Goal: Information Seeking & Learning: Check status

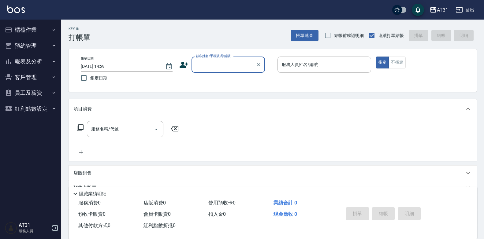
click at [44, 62] on button "報表及分析" at bounding box center [30, 62] width 56 height 16
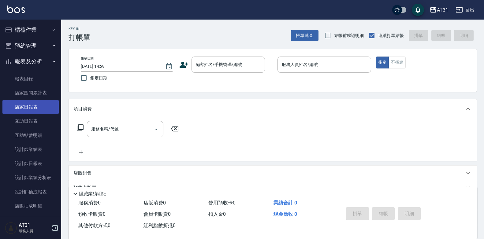
click at [36, 108] on link "店家日報表" at bounding box center [30, 107] width 56 height 14
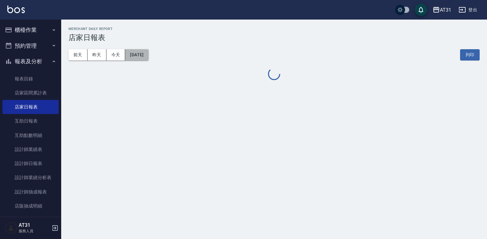
click at [148, 58] on button "[DATE]" at bounding box center [136, 54] width 23 height 11
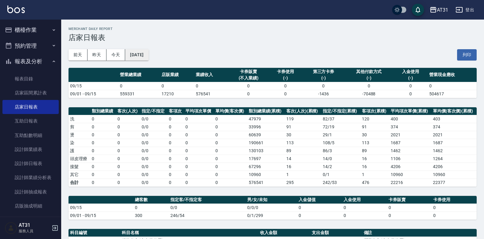
click at [148, 57] on button "[DATE]" at bounding box center [136, 54] width 23 height 11
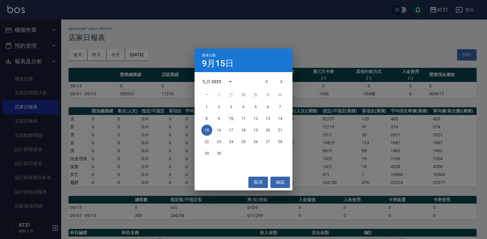
click at [232, 117] on button "10" at bounding box center [231, 118] width 11 height 11
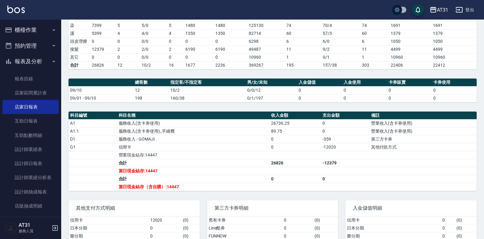
scroll to position [122, 0]
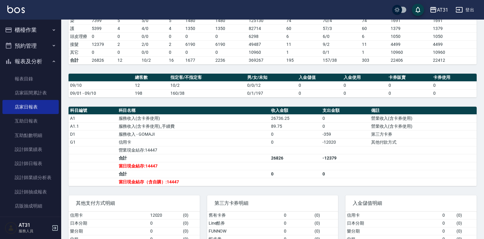
drag, startPoint x: 233, startPoint y: 114, endPoint x: 197, endPoint y: 126, distance: 37.5
drag, startPoint x: 197, startPoint y: 126, endPoint x: 175, endPoint y: 131, distance: 22.7
click at [175, 131] on td "服務收入 - GOMAJI" at bounding box center [193, 134] width 153 height 8
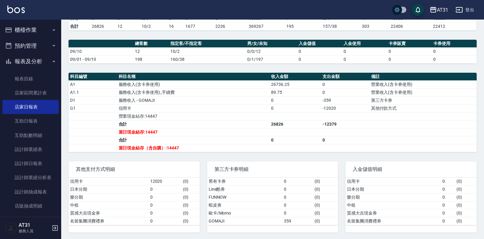
scroll to position [157, 0]
